Goal: Task Accomplishment & Management: Use online tool/utility

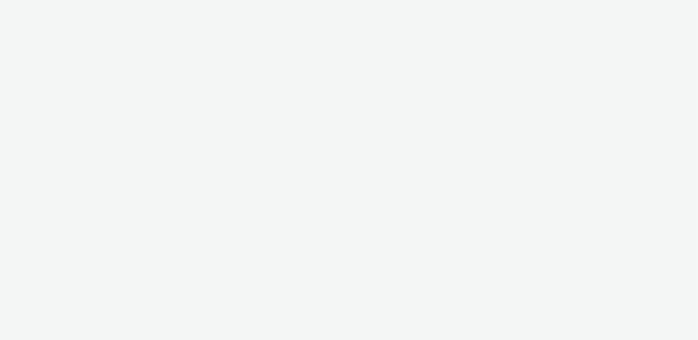
select select "ac009755-aa48-4799-8050-7a339a378eb8"
select select "79162ed7-0017-4339-93b0-3399b708648f"
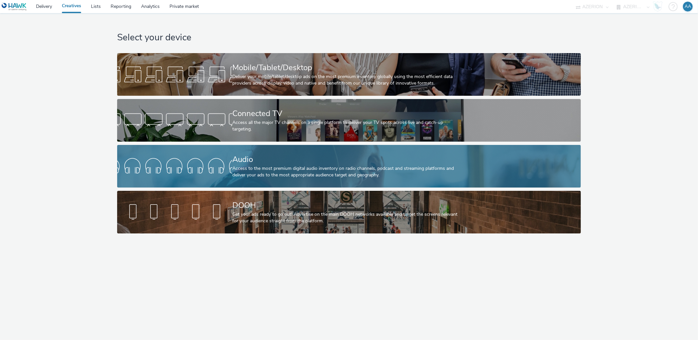
click at [256, 169] on div "Access to the most premium digital audio inventory on radio channels, podcast a…" at bounding box center [347, 171] width 231 height 13
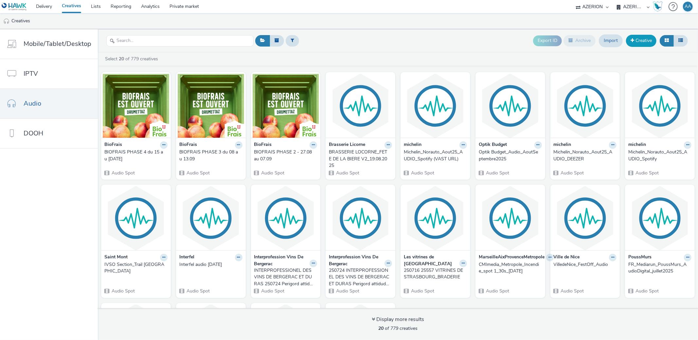
click at [641, 46] on link "Creative" at bounding box center [641, 41] width 30 height 12
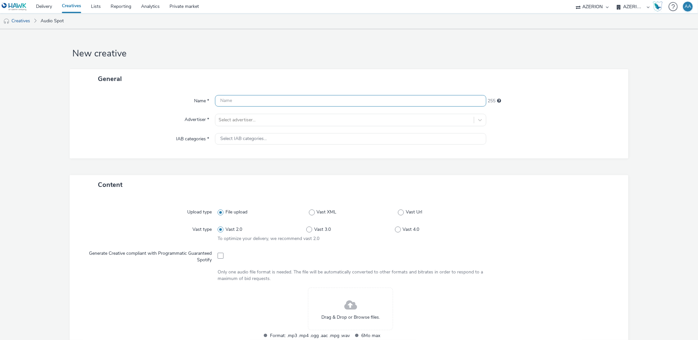
click at [304, 99] on input "text" at bounding box center [350, 100] width 271 height 11
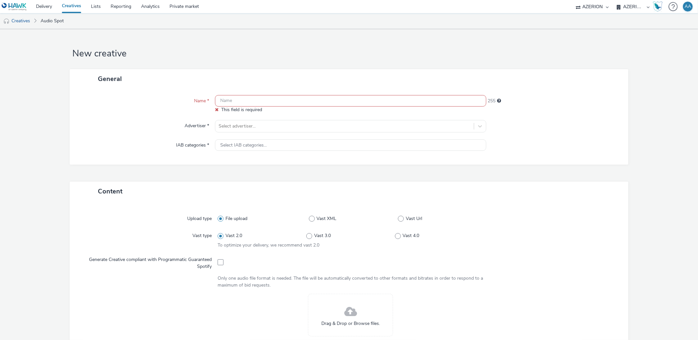
click at [262, 98] on input "text" at bounding box center [350, 100] width 271 height 11
paste input "FR_ADR_NavettedesCrètes_AudioDigital_Renfort"
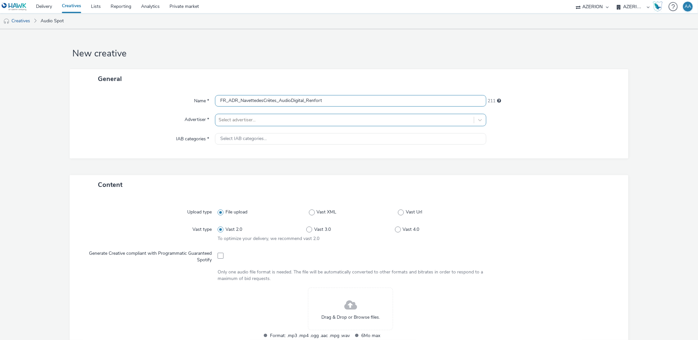
type input "FR_ADR_NavettedesCrètes_AudioDigital_Renfort"
click at [265, 122] on div at bounding box center [345, 120] width 252 height 8
type input "fluo"
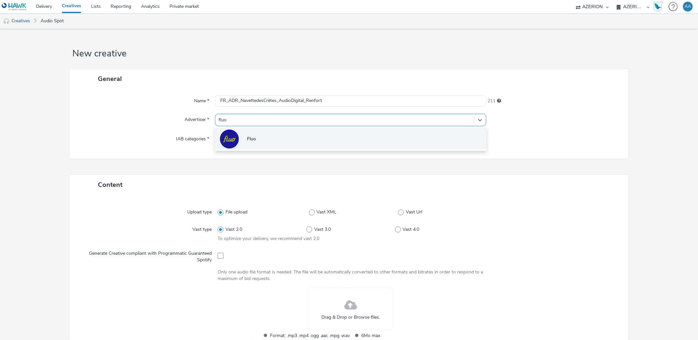
click at [271, 145] on li "Fluo" at bounding box center [350, 138] width 271 height 22
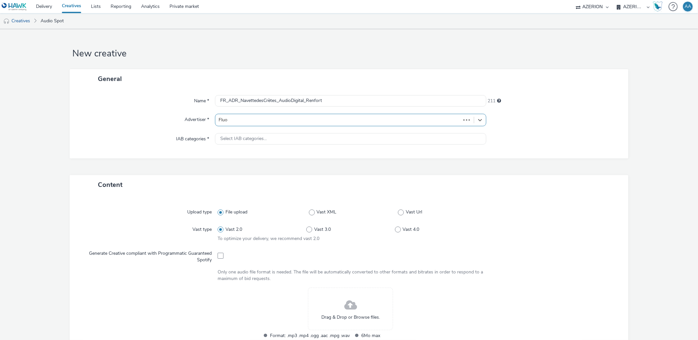
type input "[URL][DOMAIN_NAME]"
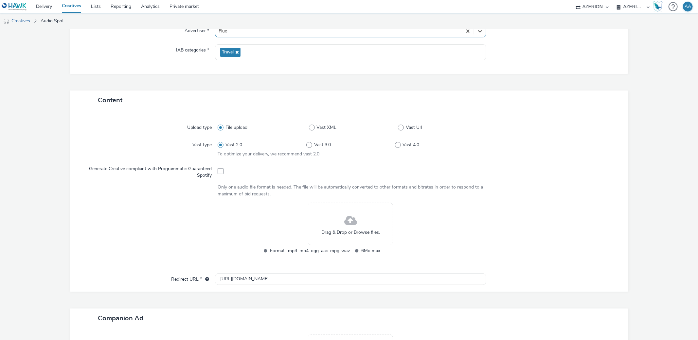
scroll to position [92, 0]
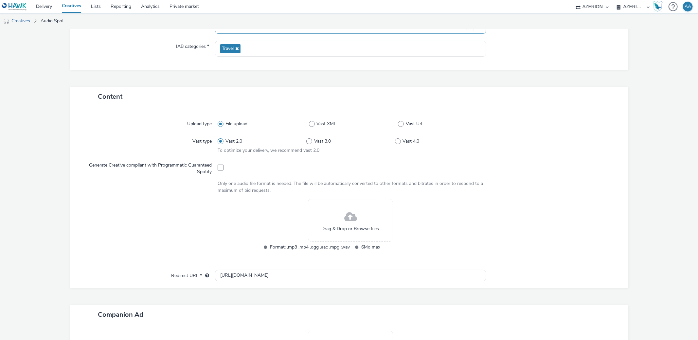
click at [315, 229] on div "Drag & Drop or Browse files." at bounding box center [350, 220] width 85 height 43
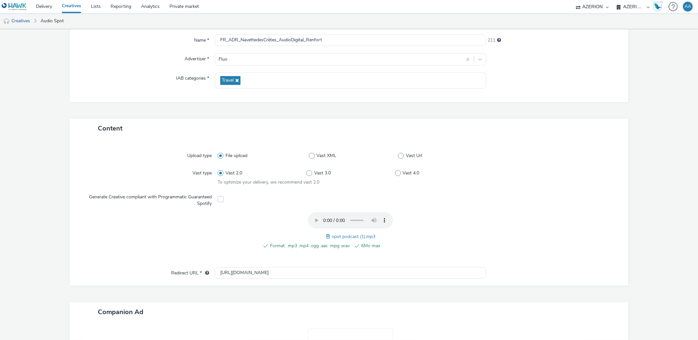
scroll to position [0, 0]
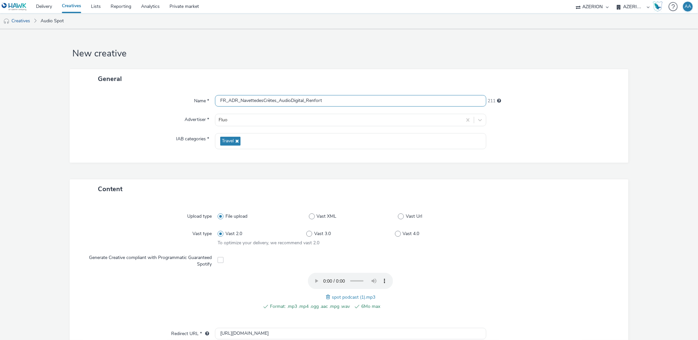
click at [363, 100] on input "FR_ADR_NavettedesCrètes_AudioDigital_Renfort" at bounding box center [350, 100] width 271 height 11
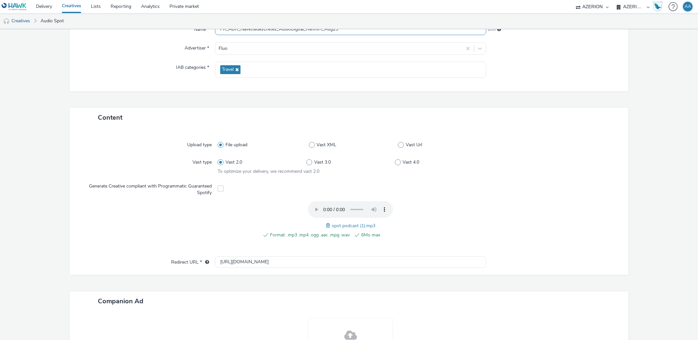
scroll to position [156, 0]
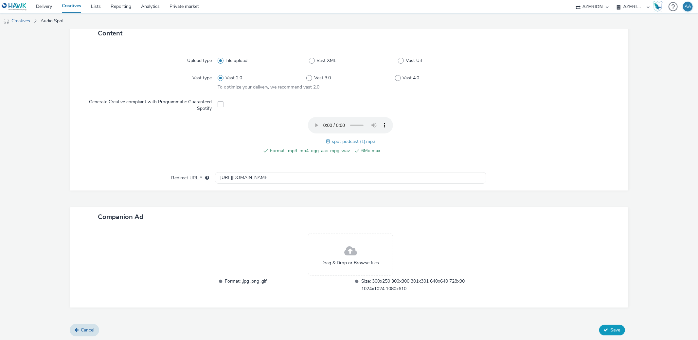
type input "FR_ADR_NavettedesCrètes_AudioDigital_Renfort_Aug25"
click at [616, 332] on button "Save" at bounding box center [613, 330] width 26 height 10
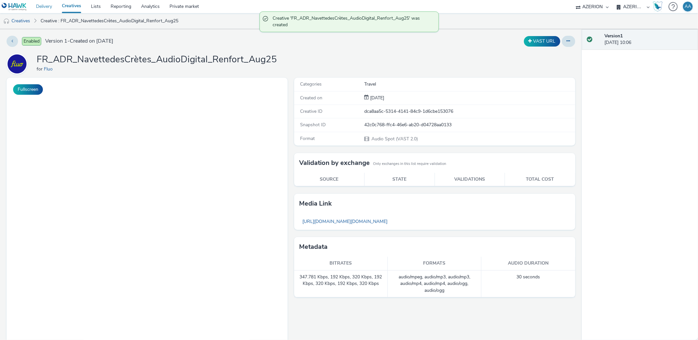
click at [45, 6] on link "Delivery" at bounding box center [44, 6] width 26 height 13
